Goal: Check status

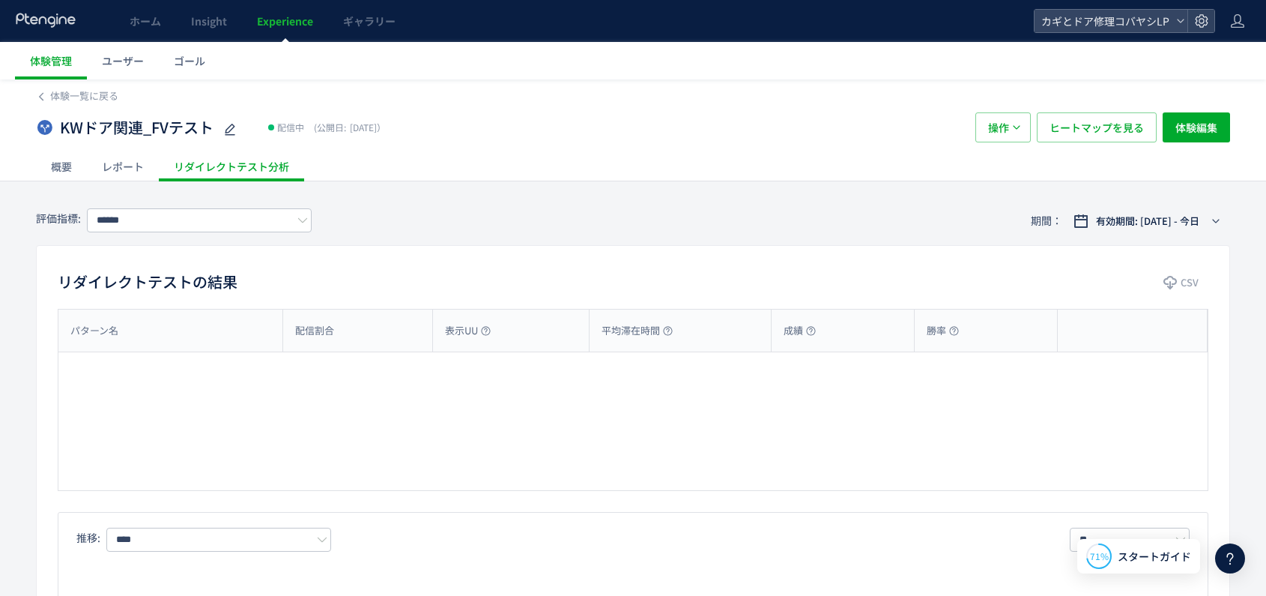
type input "*******"
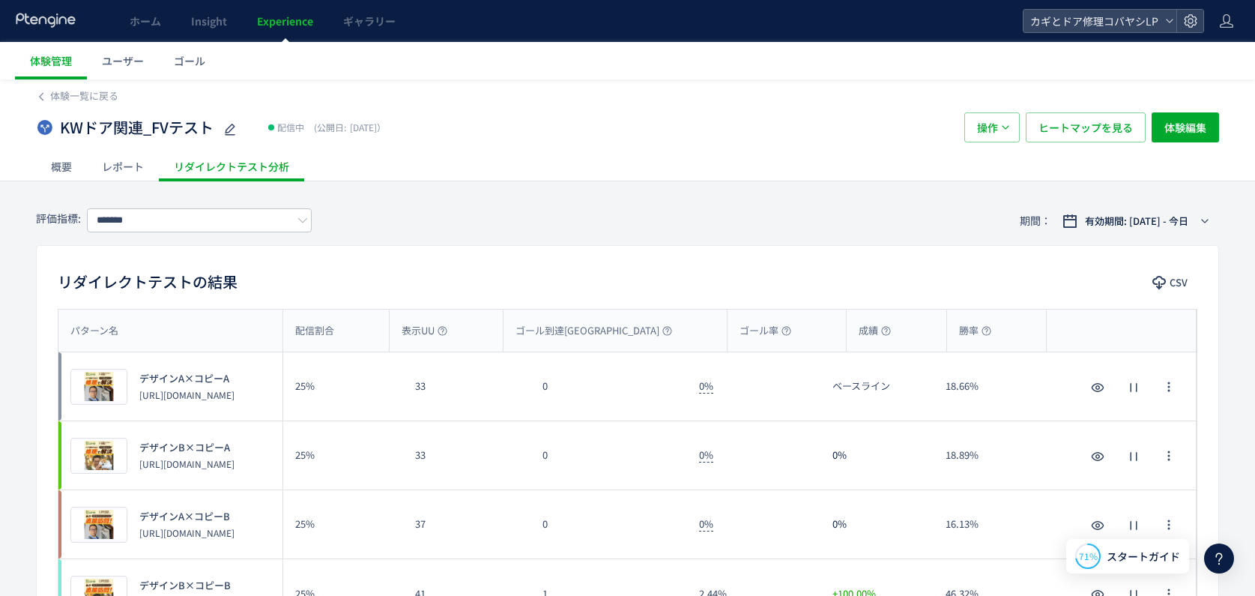
click at [280, 24] on span "Experience" at bounding box center [285, 20] width 56 height 15
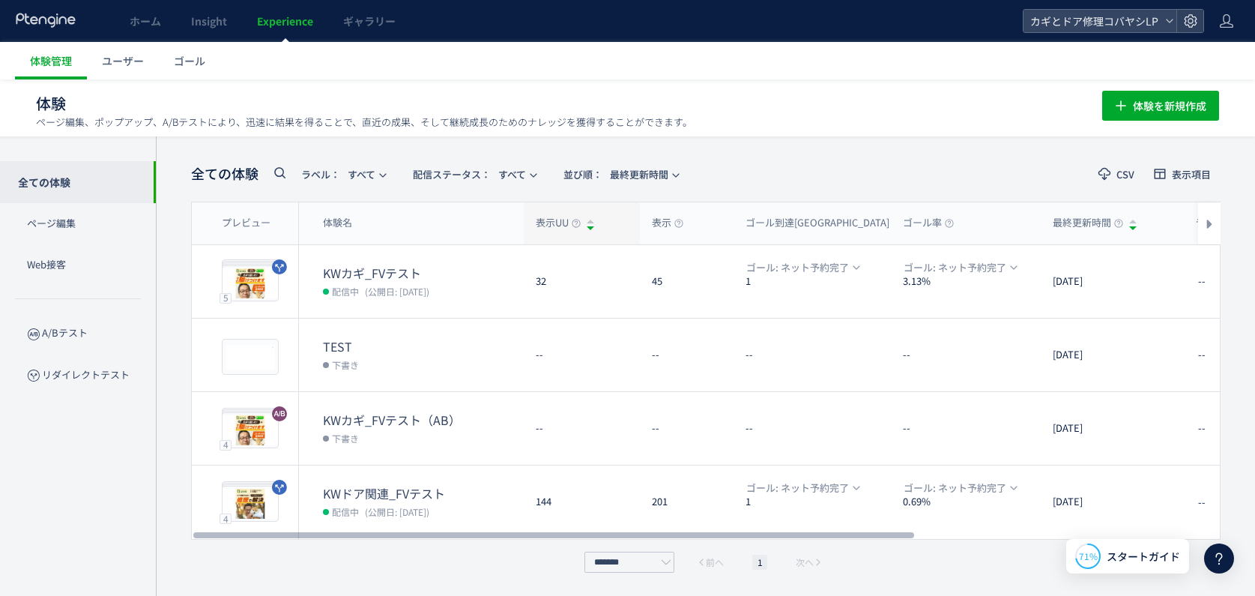
scroll to position [1, 0]
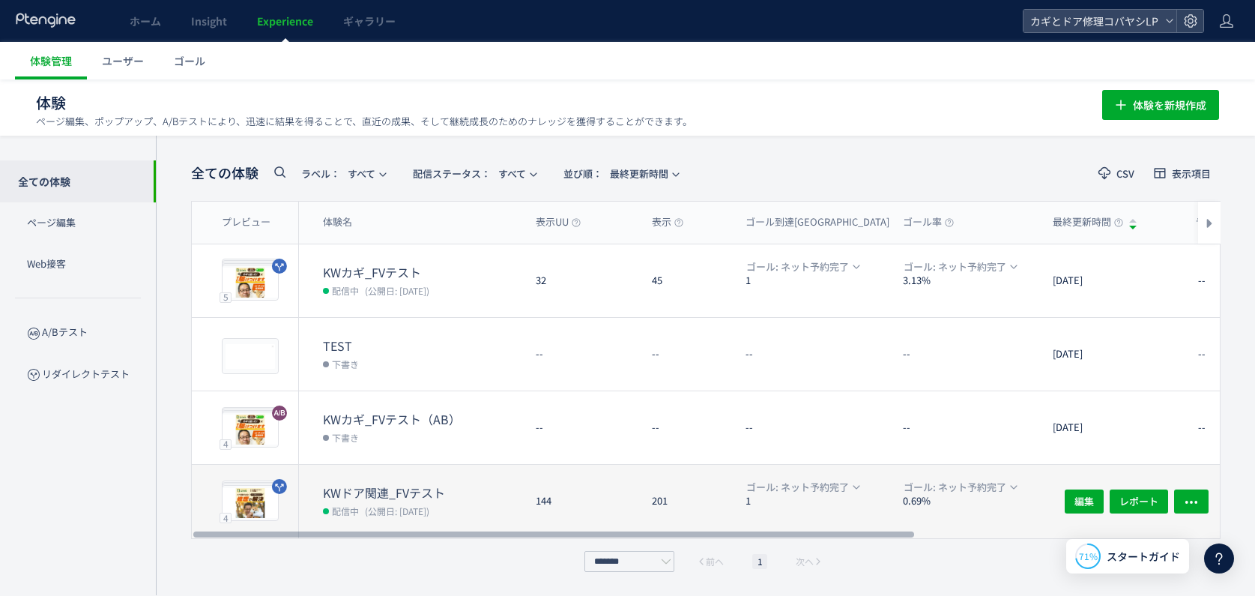
click at [603, 499] on div "144" at bounding box center [582, 500] width 116 height 73
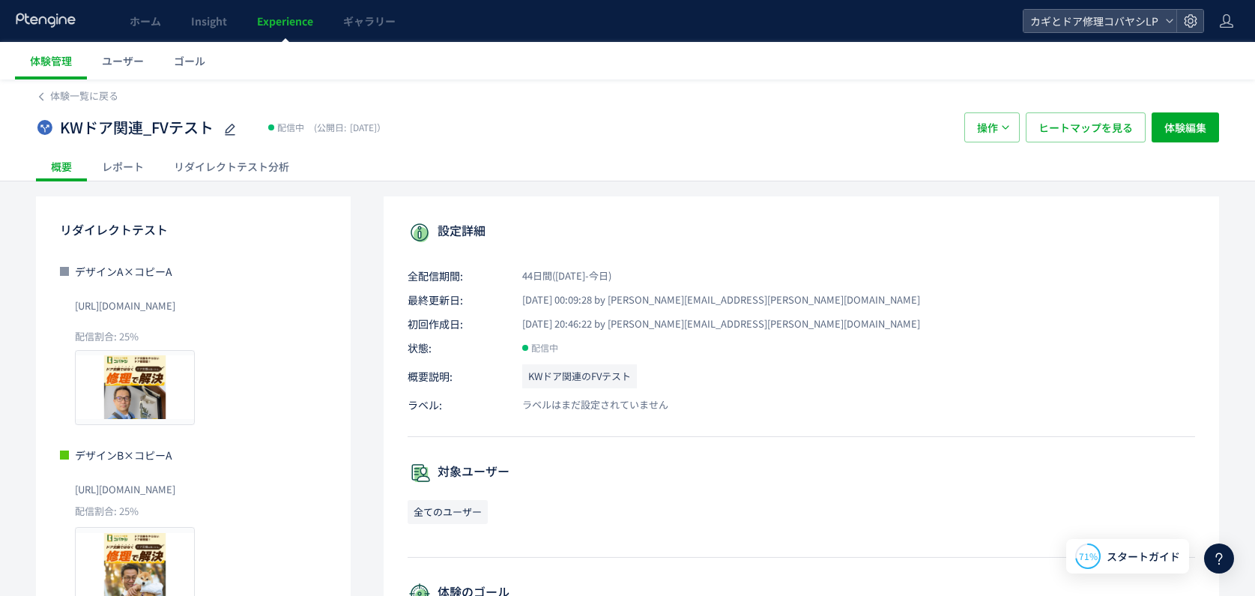
click at [249, 177] on div "リダイレクトテスト分析" at bounding box center [231, 166] width 145 height 30
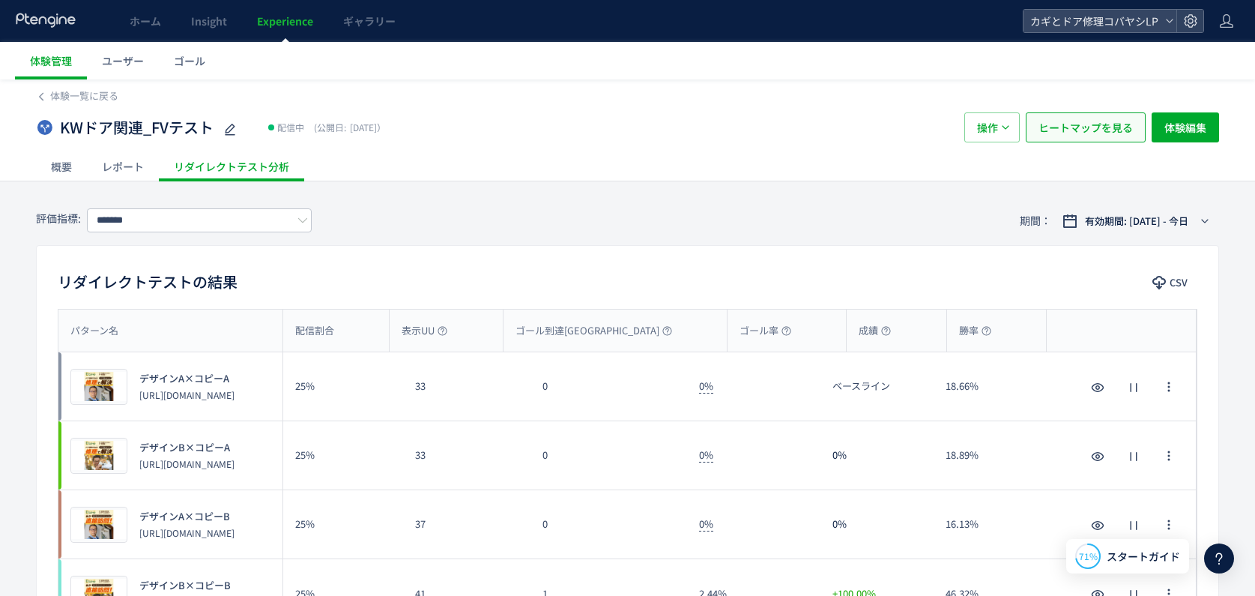
click at [1091, 135] on span "ヒートマップを見る" at bounding box center [1085, 127] width 94 height 30
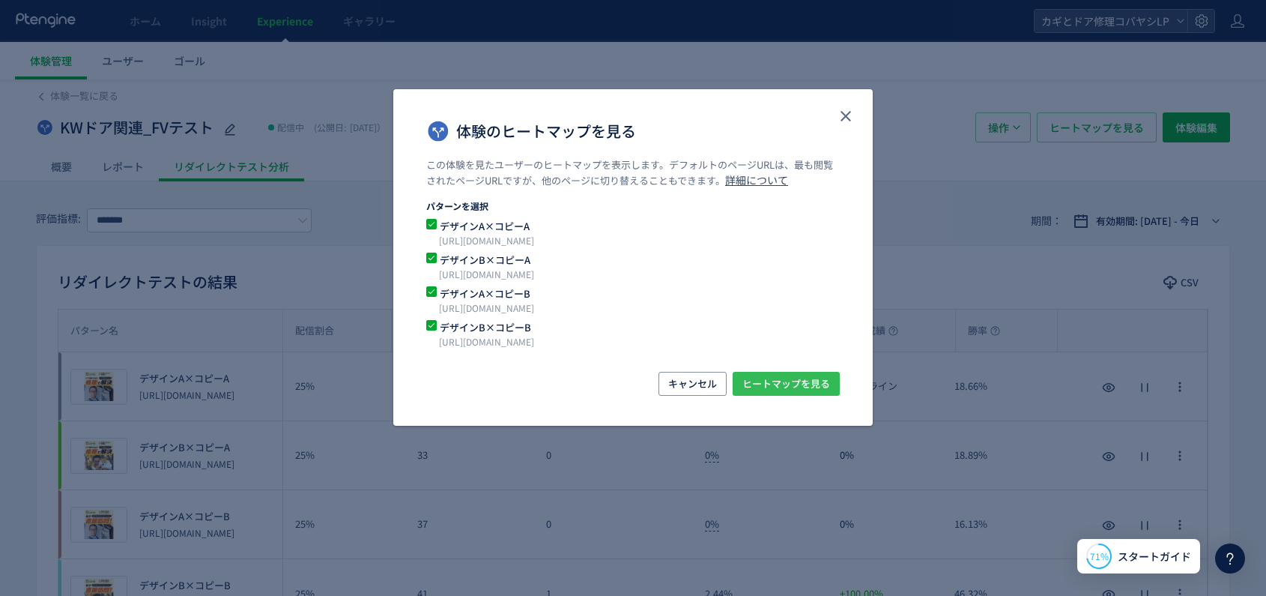
click at [789, 377] on span "ヒートマップを見る" at bounding box center [786, 384] width 88 height 24
click at [850, 117] on icon "close" at bounding box center [846, 116] width 18 height 18
